Goal: Navigation & Orientation: Find specific page/section

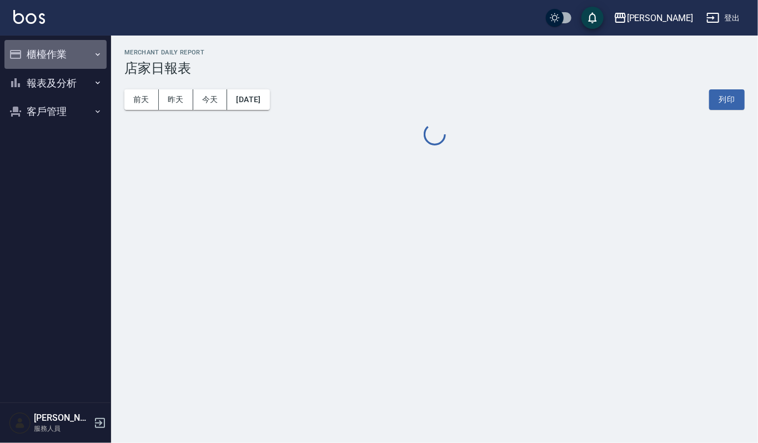
click at [42, 43] on button "櫃檯作業" at bounding box center [55, 54] width 102 height 29
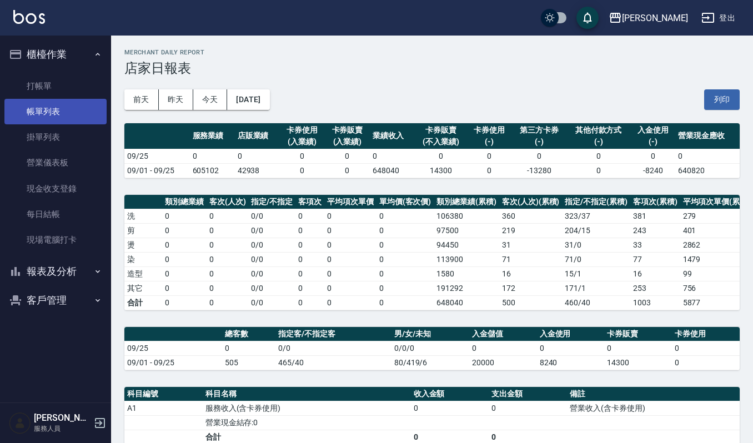
click at [63, 109] on link "帳單列表" at bounding box center [55, 112] width 102 height 26
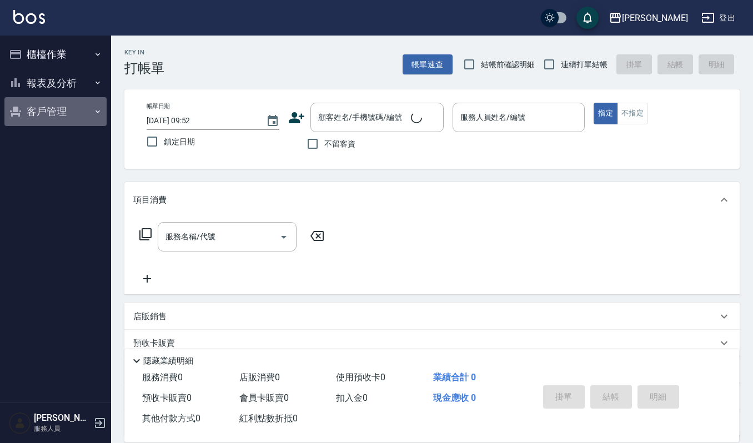
click at [64, 109] on button "客戶管理" at bounding box center [55, 111] width 102 height 29
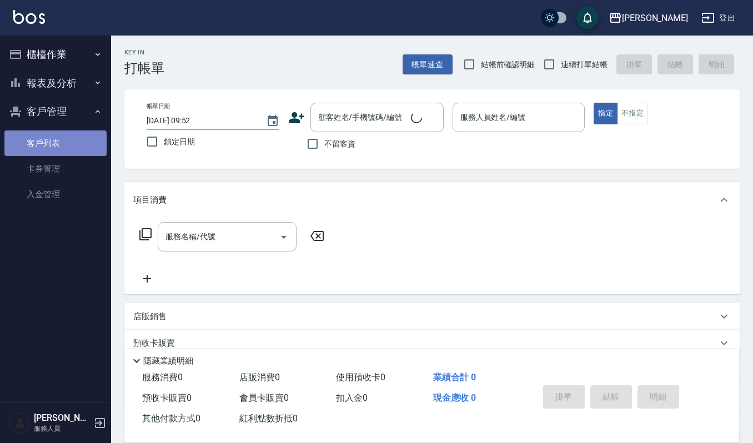
click at [60, 147] on link "客戶列表" at bounding box center [55, 144] width 102 height 26
